Goal: Task Accomplishment & Management: Manage account settings

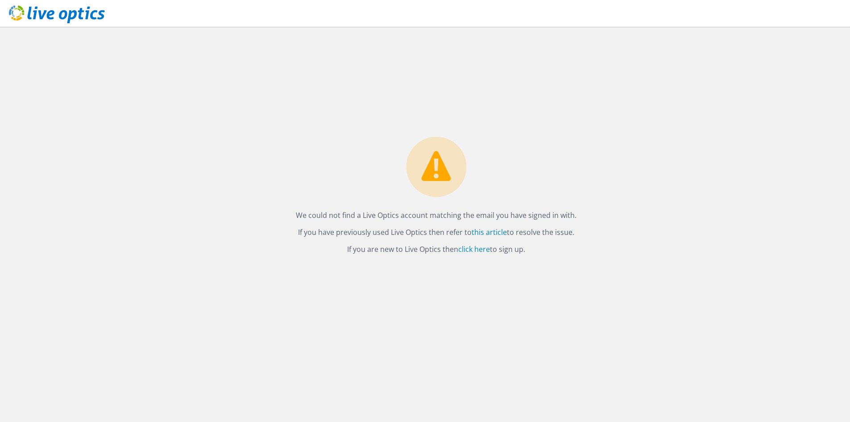
click at [444, 169] on icon at bounding box center [435, 166] width 29 height 30
click at [633, 100] on div "We could not find a Live Optics account matching the email you have signed in w…" at bounding box center [436, 224] width 828 height 395
click at [47, 16] on use at bounding box center [57, 14] width 96 height 18
click at [477, 248] on link "click here" at bounding box center [474, 249] width 32 height 10
click at [587, 264] on div "We could not find a Live Optics account matching the email you have signed in w…" at bounding box center [436, 224] width 828 height 395
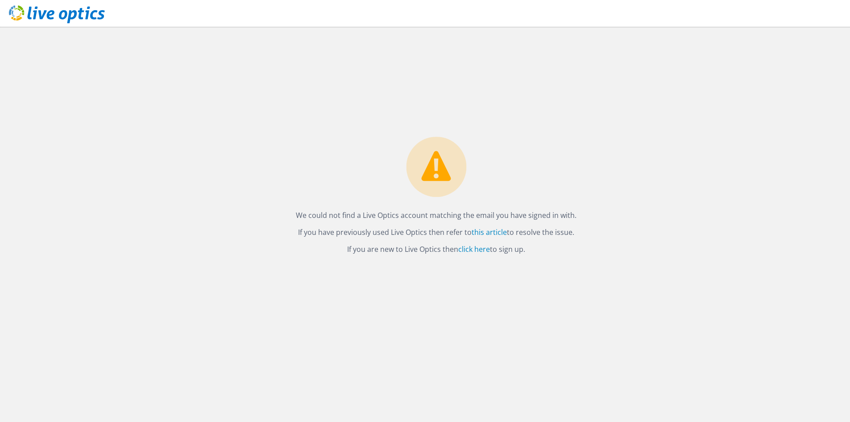
click at [65, 10] on icon at bounding box center [57, 14] width 96 height 18
drag, startPoint x: 89, startPoint y: 20, endPoint x: 193, endPoint y: 13, distance: 104.6
click at [233, 34] on div "We could not find a Live Optics account matching the email you have signed in w…" at bounding box center [436, 224] width 828 height 395
